Goal: Navigation & Orientation: Find specific page/section

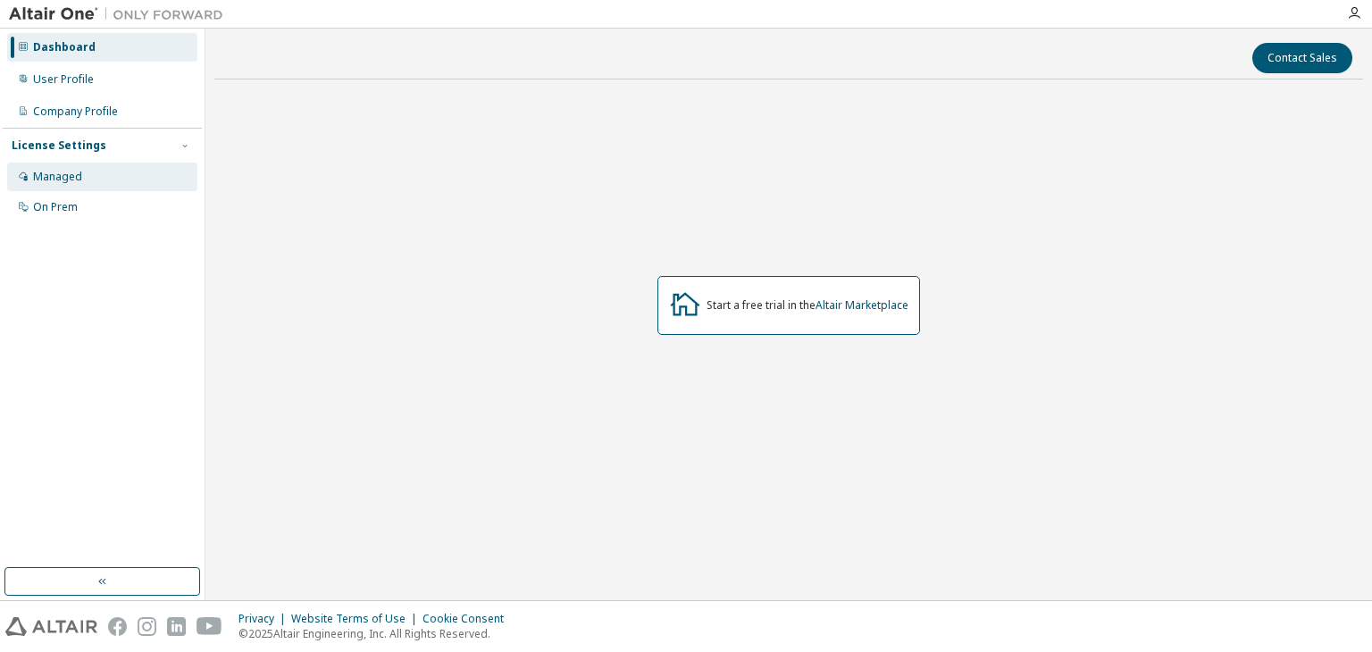
click at [101, 171] on div "Managed" at bounding box center [102, 177] width 190 height 29
